Goal: Information Seeking & Learning: Learn about a topic

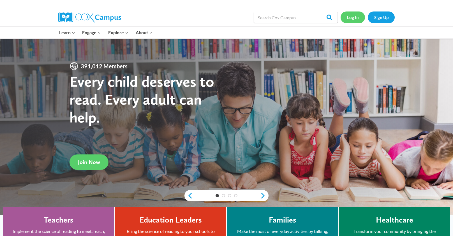
click at [351, 18] on link "Log In" at bounding box center [352, 16] width 24 height 11
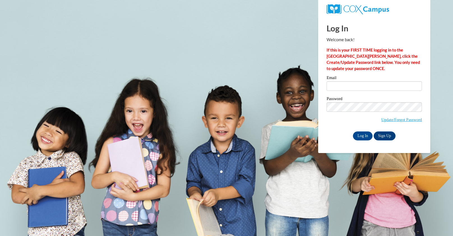
click at [339, 85] on input "Email" at bounding box center [373, 86] width 95 height 10
type input "mzewicki@grafton.k12.wi.us"
click at [363, 134] on input "Log In" at bounding box center [363, 135] width 20 height 9
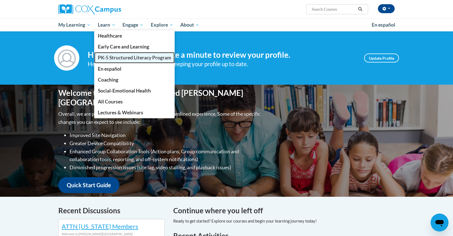
click at [115, 60] on span "PK-5 Structured Literacy Program" at bounding box center [134, 58] width 73 height 6
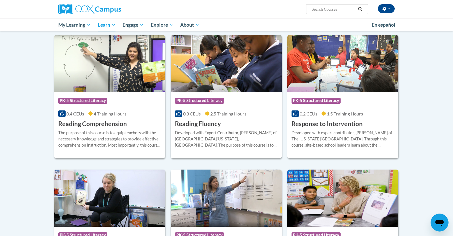
scroll to position [472, 0]
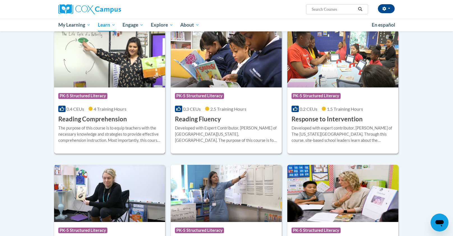
click at [128, 125] on div at bounding box center [109, 125] width 103 height 0
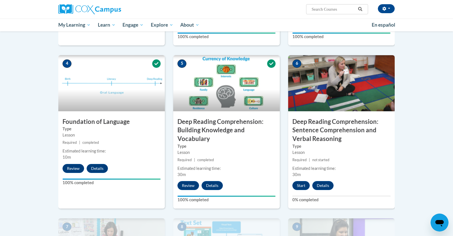
scroll to position [246, 0]
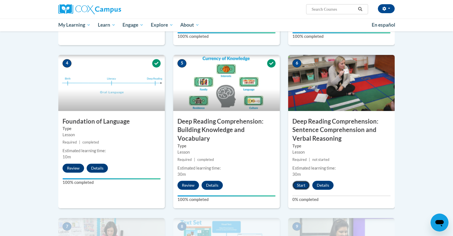
click at [301, 186] on button "Start" at bounding box center [300, 185] width 17 height 9
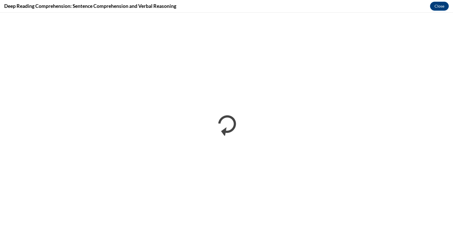
scroll to position [0, 0]
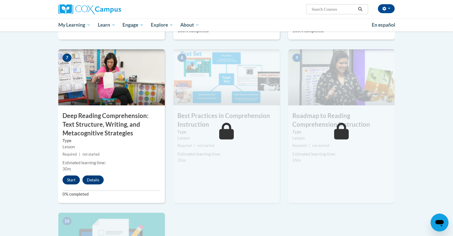
scroll to position [416, 0]
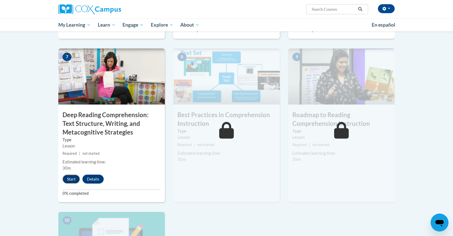
click at [66, 180] on button "Start" at bounding box center [70, 179] width 17 height 9
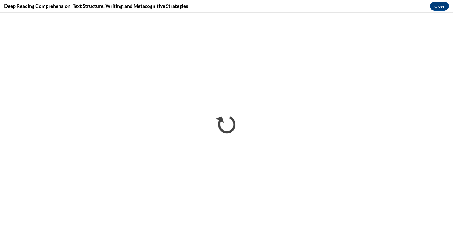
scroll to position [0, 0]
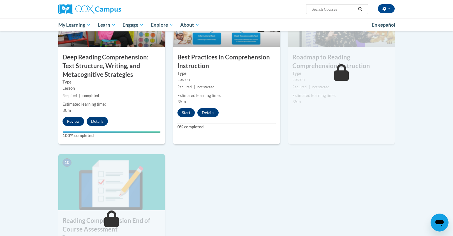
scroll to position [472, 0]
